Goal: Task Accomplishment & Management: Manage account settings

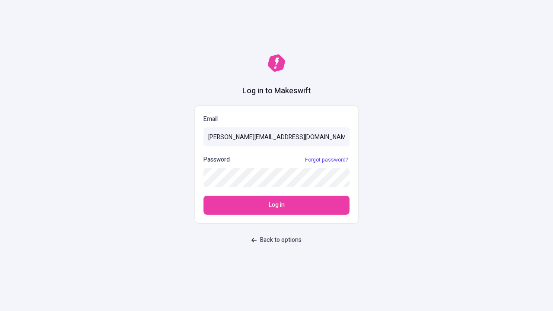
type input "[PERSON_NAME][EMAIL_ADDRESS][DOMAIN_NAME]"
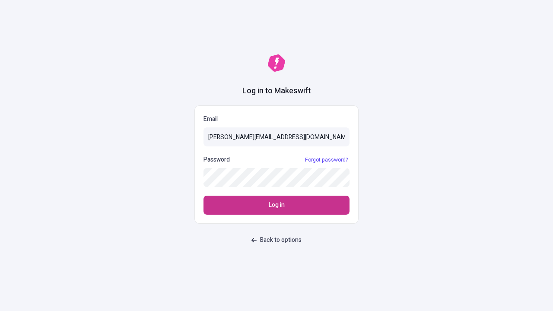
click at [276, 205] on span "Log in" at bounding box center [277, 205] width 16 height 10
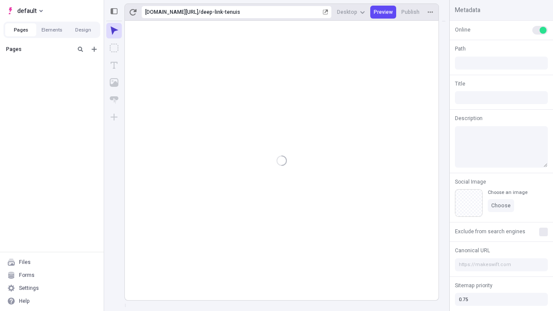
type input "/deep-link-tenuis"
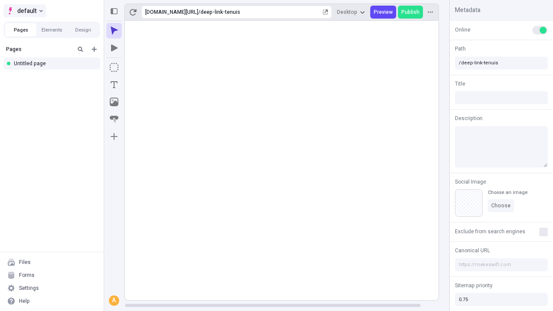
click at [24, 11] on span "default" at bounding box center [26, 11] width 19 height 10
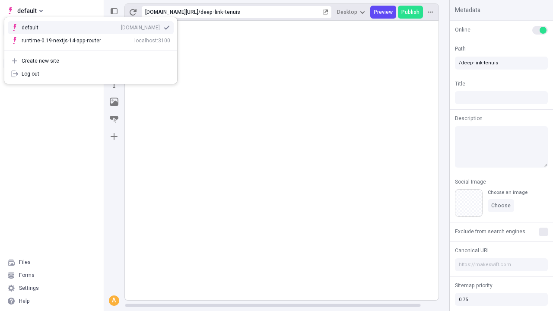
click at [121, 26] on div "[DOMAIN_NAME]" at bounding box center [140, 27] width 39 height 7
click at [83, 30] on button "Design" at bounding box center [82, 29] width 31 height 13
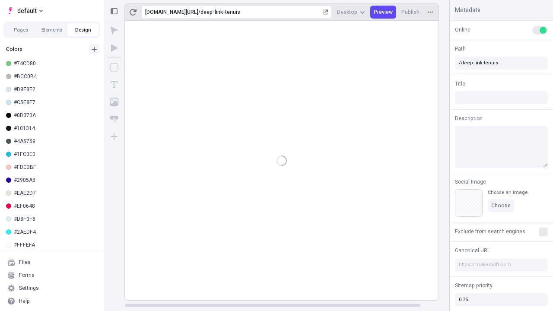
click at [94, 49] on icon "button" at bounding box center [94, 49] width 5 height 5
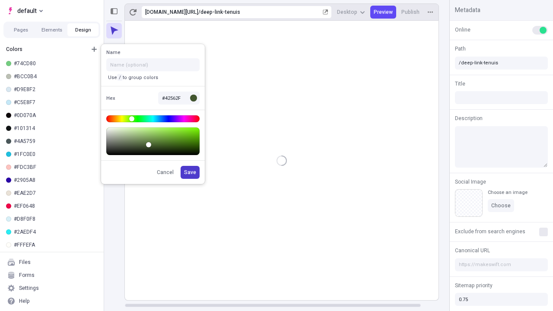
click at [191, 172] on span "Save" at bounding box center [190, 172] width 12 height 7
